Goal: Information Seeking & Learning: Learn about a topic

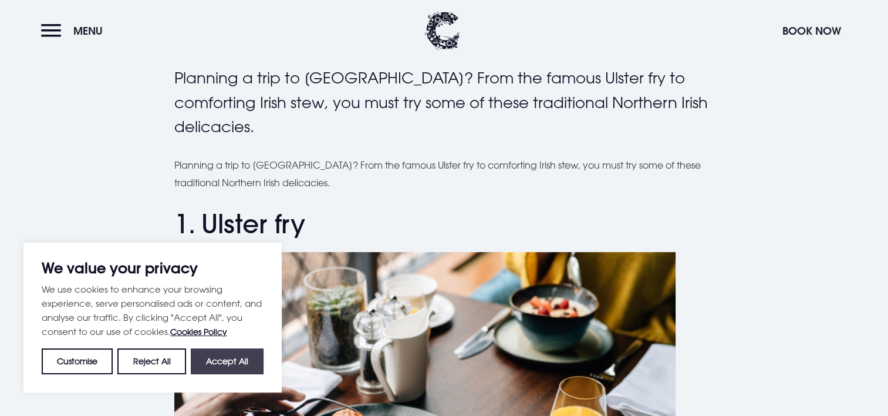
click at [234, 358] on button "Accept All" at bounding box center [227, 361] width 73 height 26
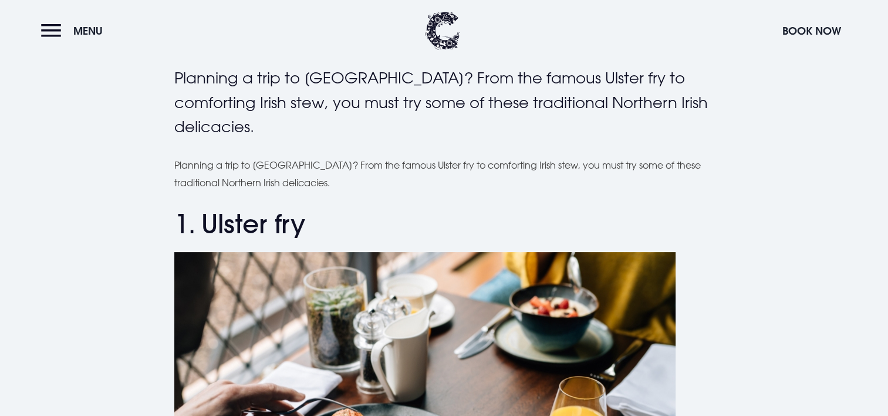
checkbox input "true"
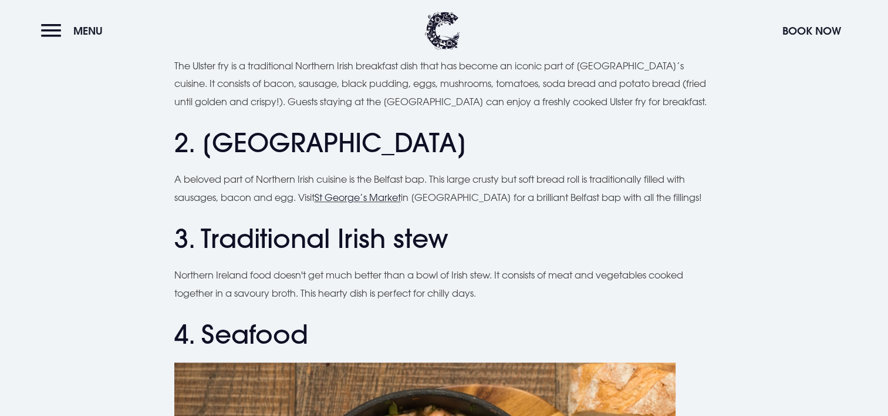
scroll to position [850, 0]
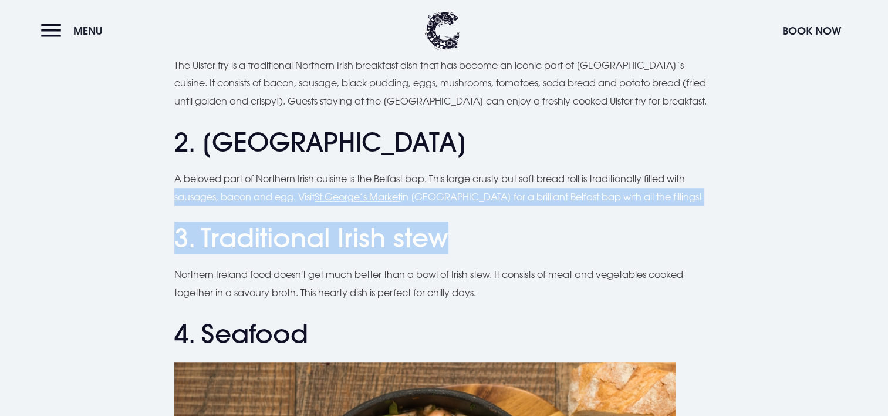
drag, startPoint x: 707, startPoint y: 237, endPoint x: 741, endPoint y: 173, distance: 72.7
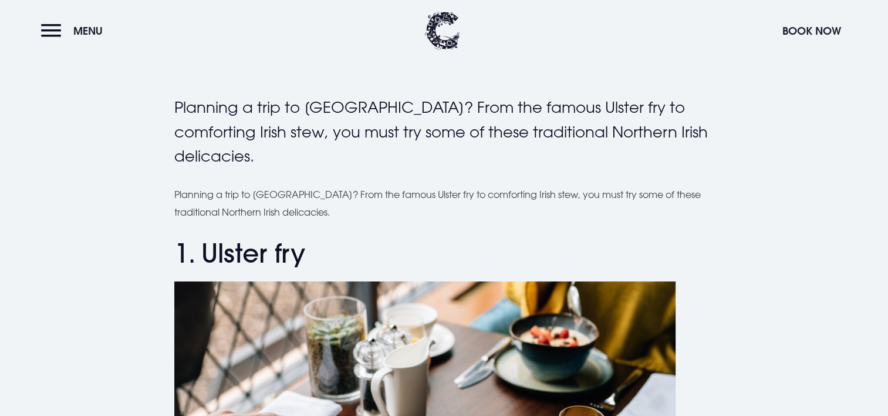
scroll to position [168, 0]
